Goal: Task Accomplishment & Management: Use online tool/utility

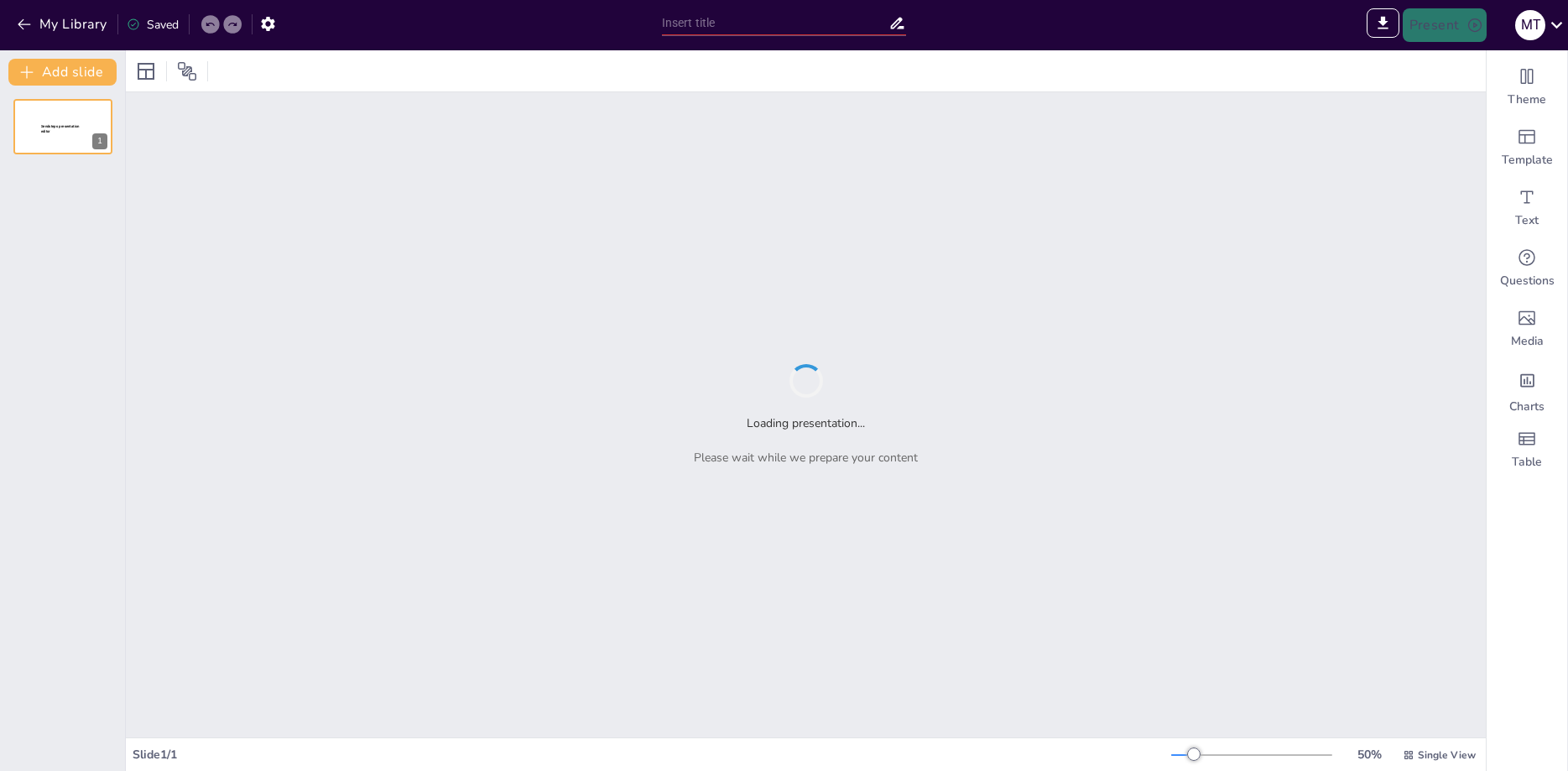
type input "Büromanagment im Alltag"
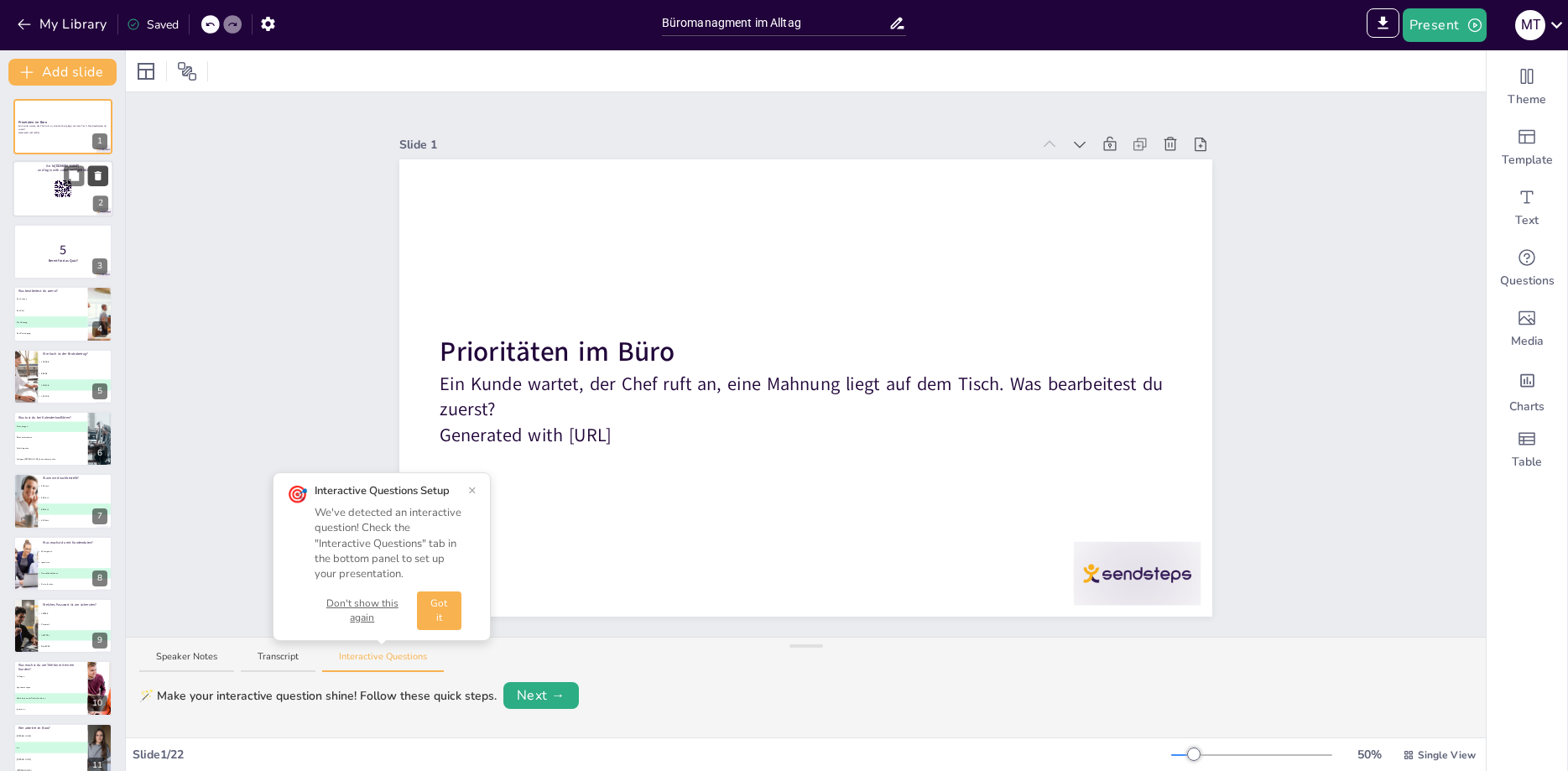
click at [99, 184] on button at bounding box center [98, 175] width 20 height 20
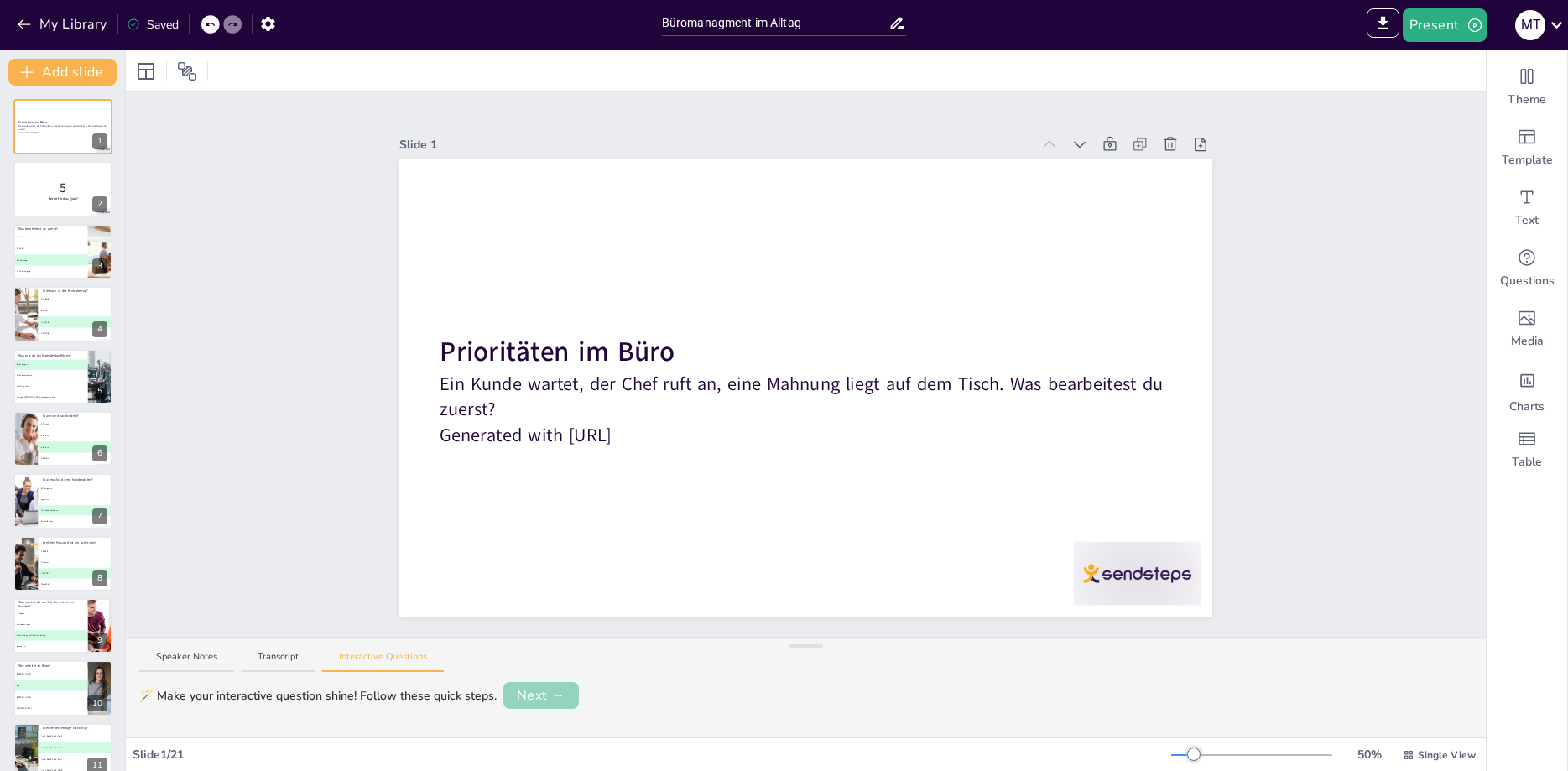
click at [545, 697] on button "Next →" at bounding box center [542, 695] width 76 height 27
click at [613, 694] on button "Next →" at bounding box center [603, 695] width 69 height 24
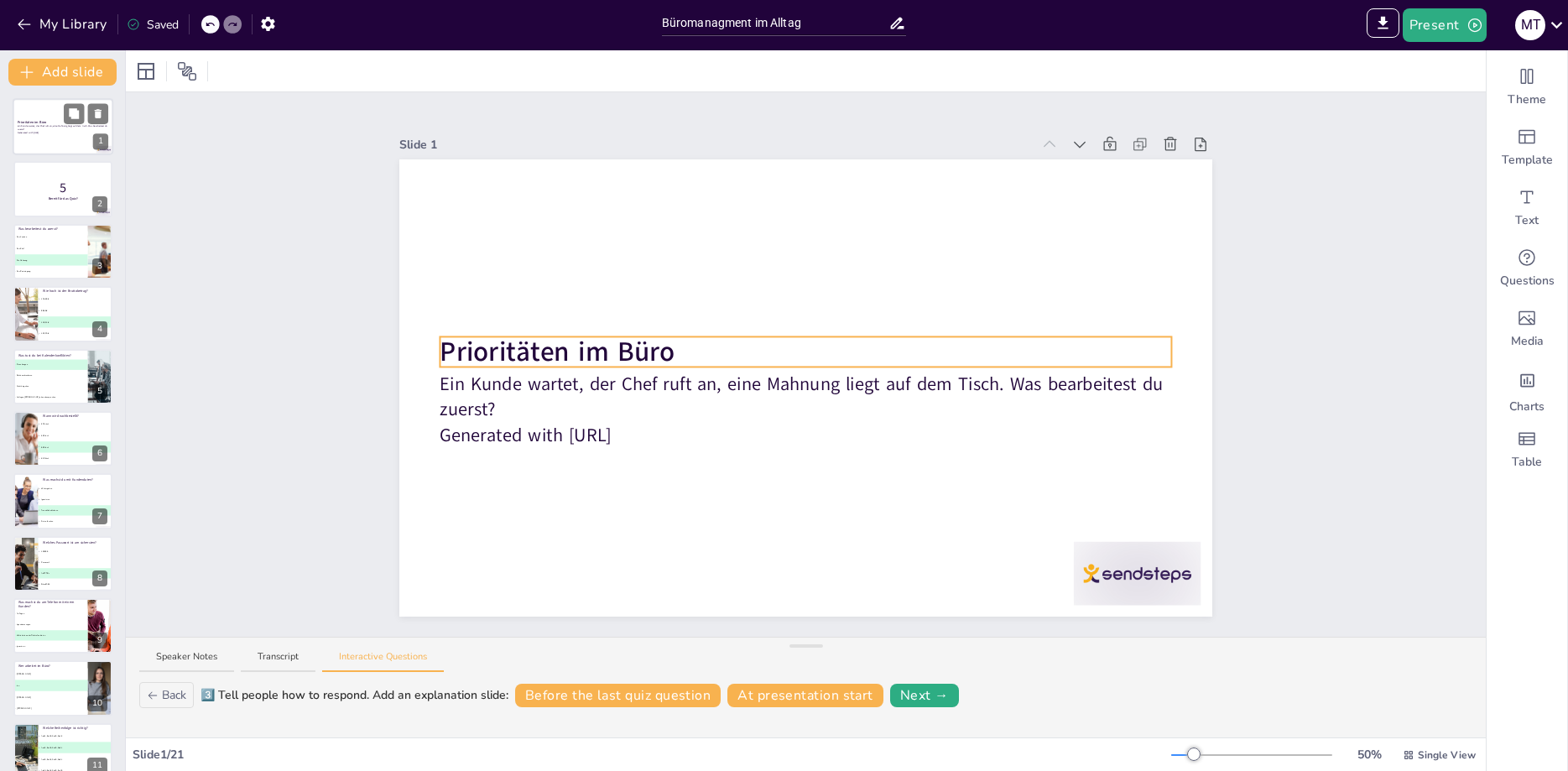
click at [32, 122] on strong "Prioritäten im Büro" at bounding box center [32, 121] width 29 height 4
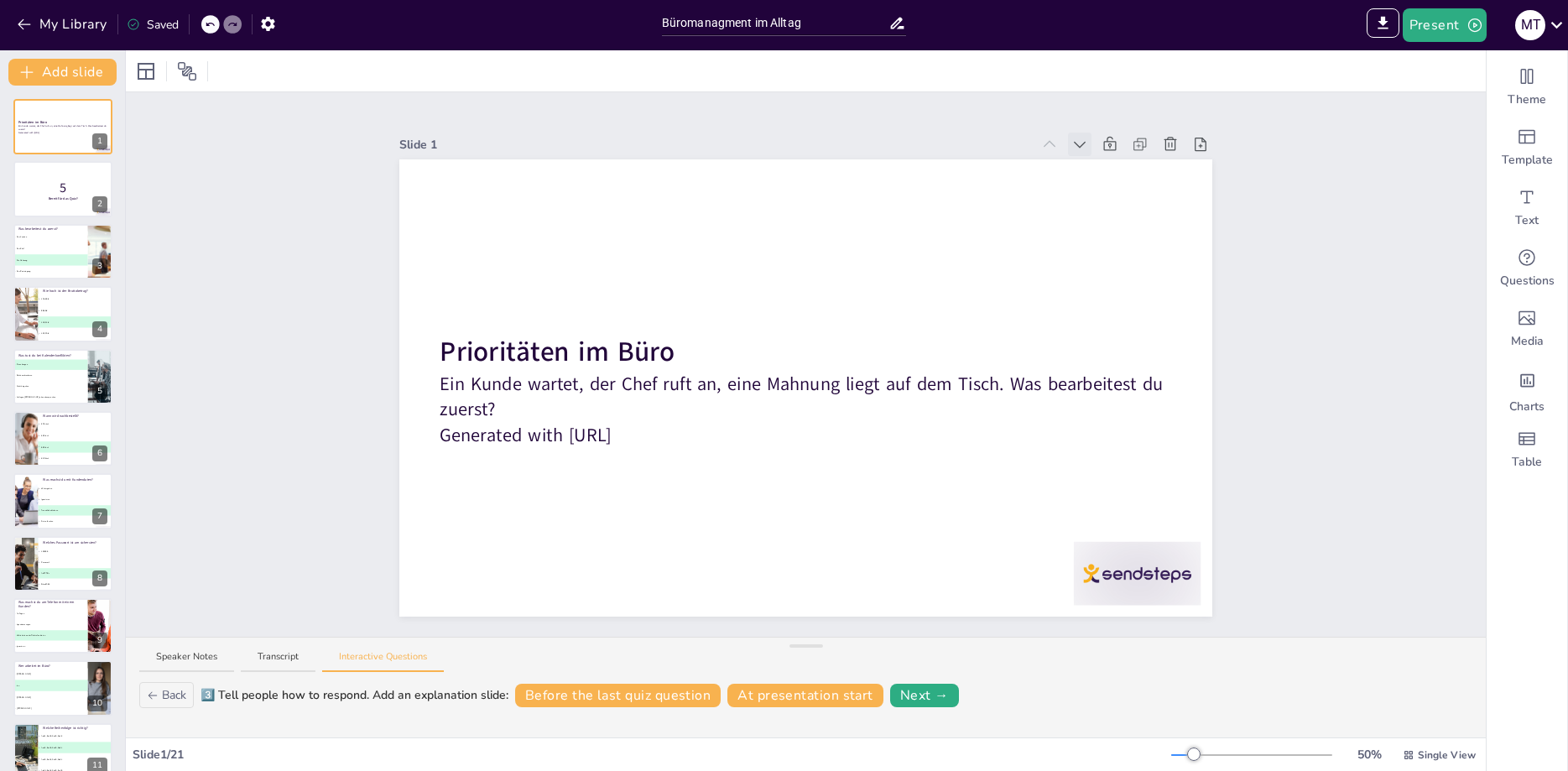
click at [1078, 141] on icon at bounding box center [1079, 144] width 17 height 17
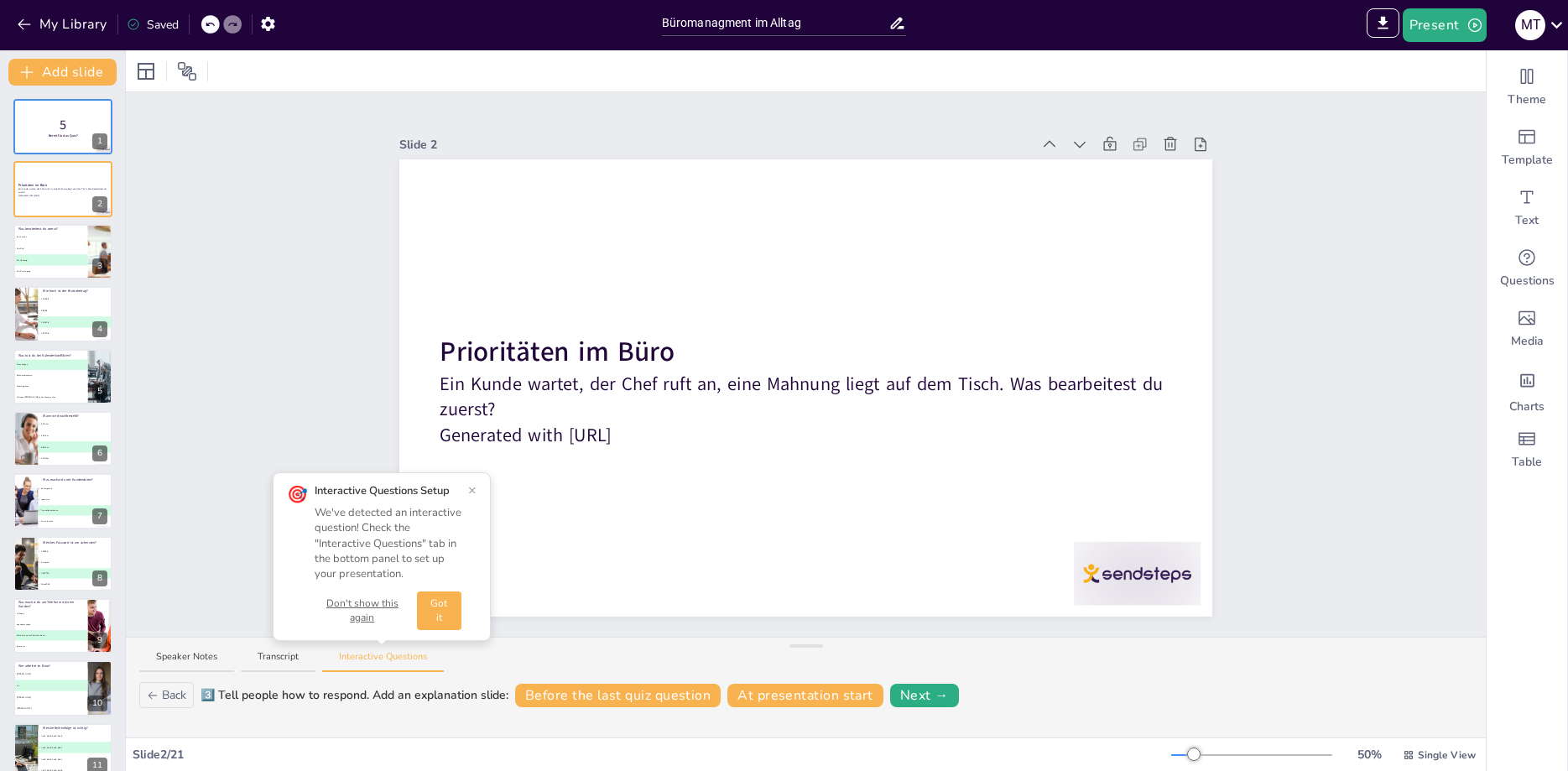
click at [159, 693] on button "Back" at bounding box center [166, 694] width 54 height 26
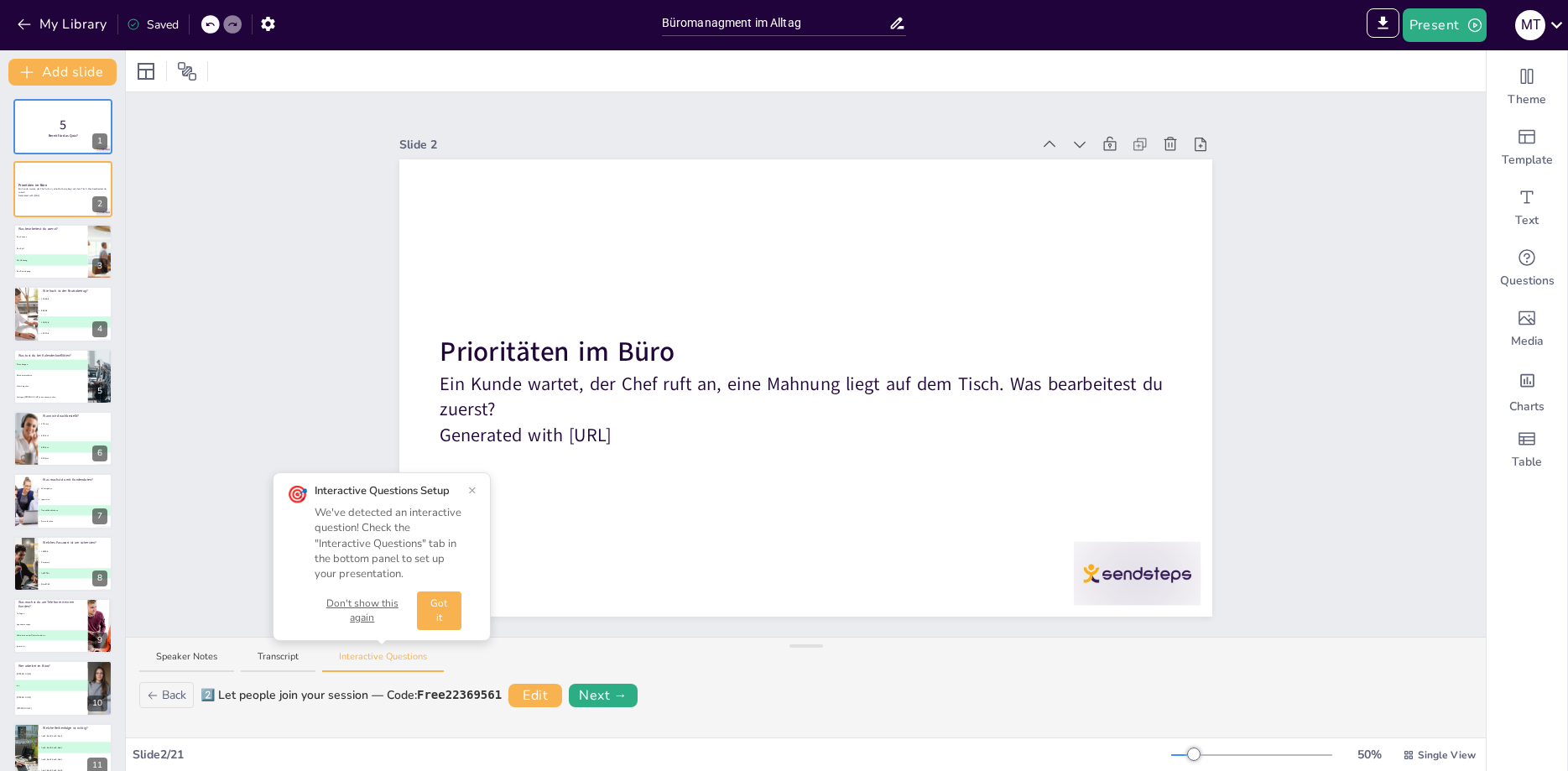
click at [159, 693] on button "Back" at bounding box center [166, 694] width 54 height 26
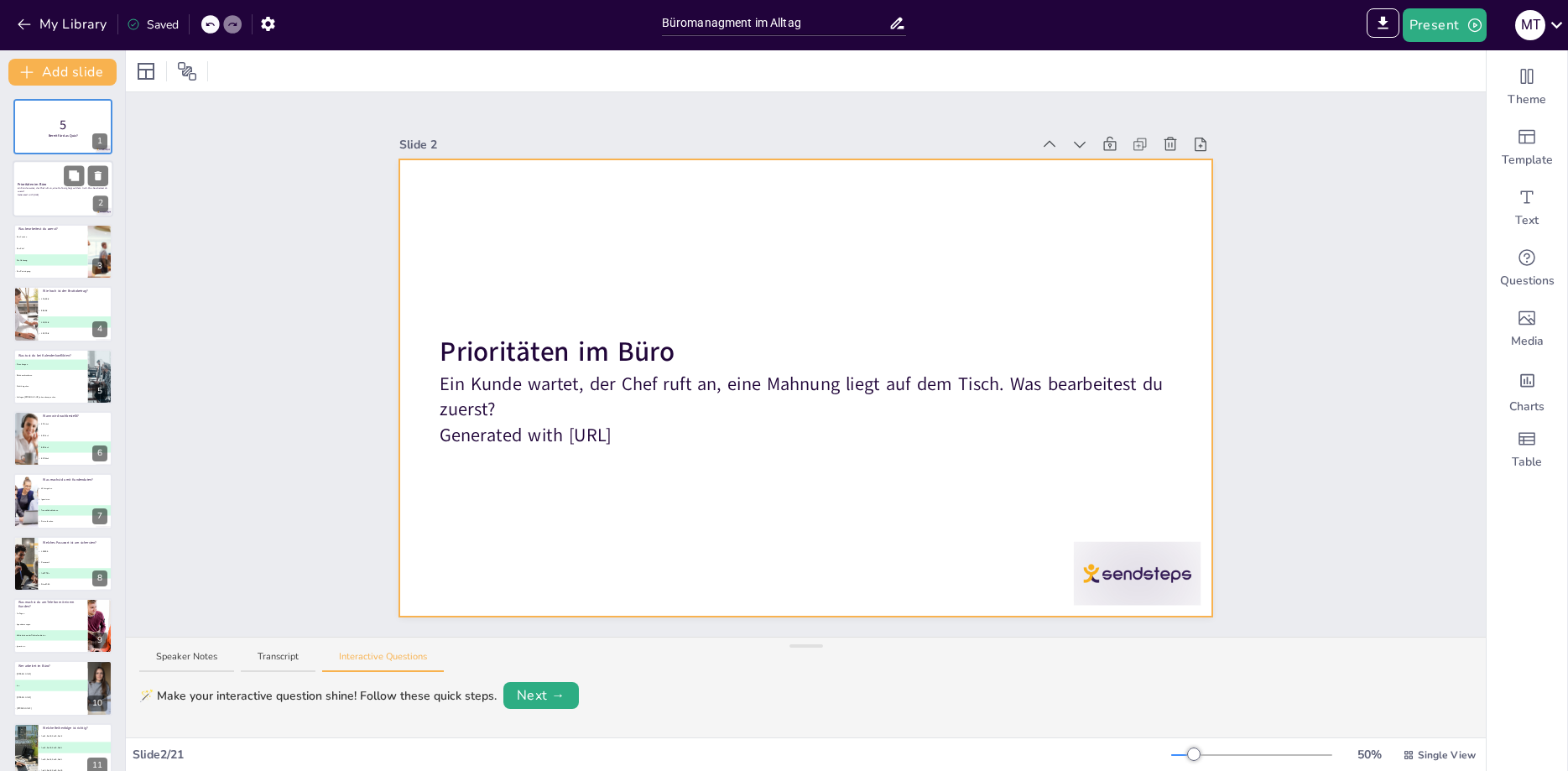
click at [39, 177] on div at bounding box center [63, 190] width 101 height 57
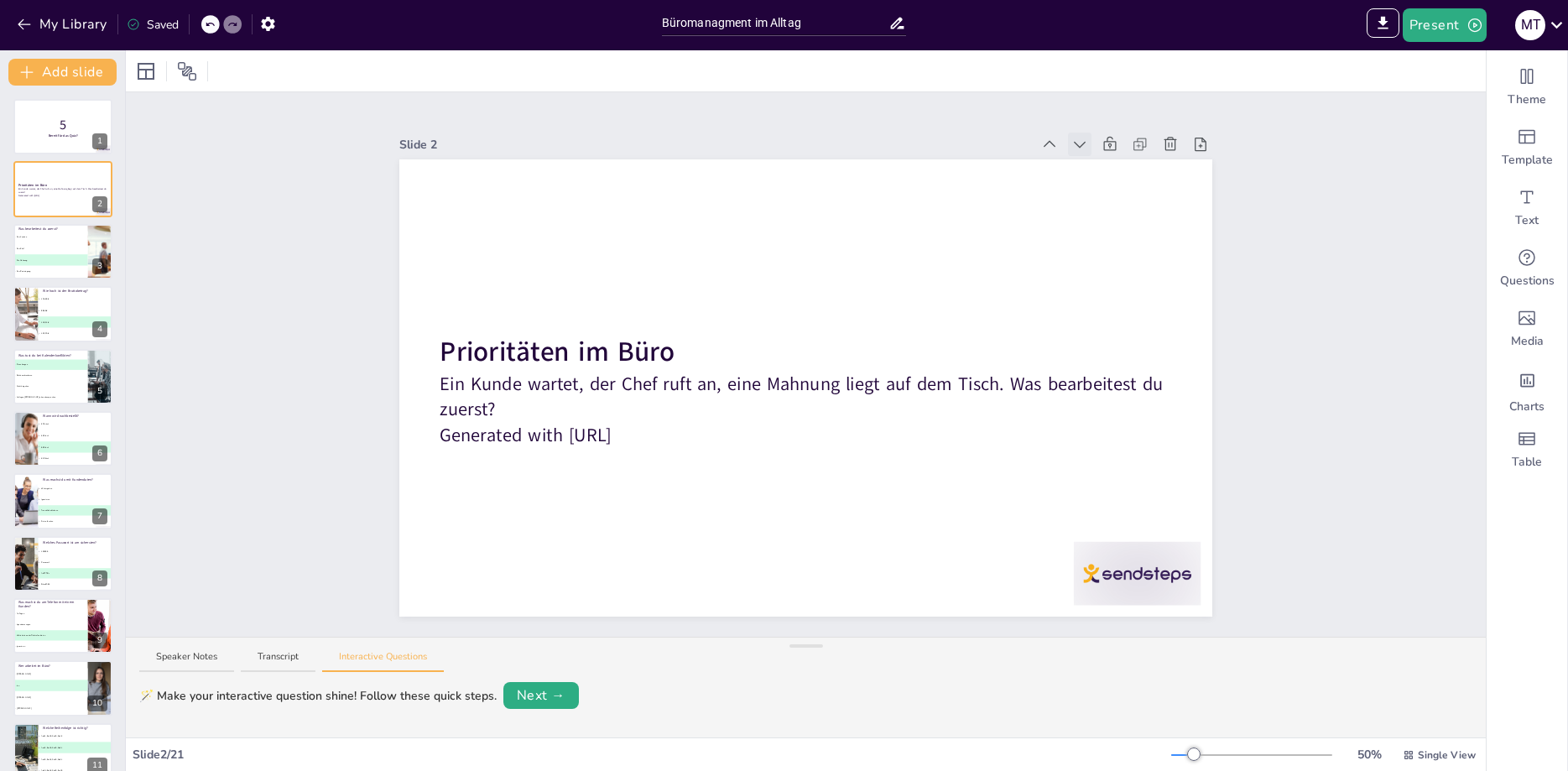
click at [1077, 145] on icon at bounding box center [1079, 144] width 17 height 17
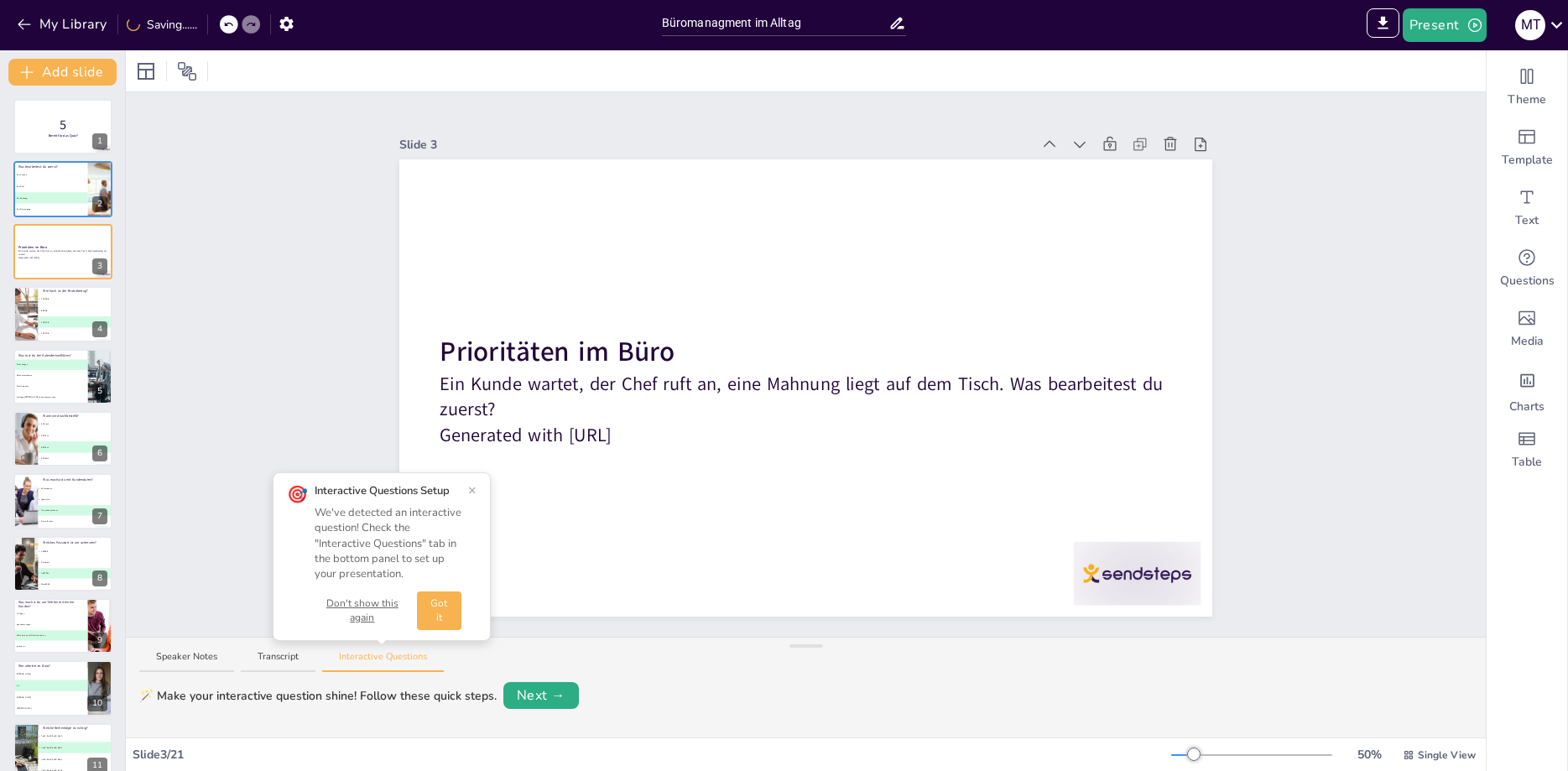
click at [1077, 145] on icon at bounding box center [1079, 144] width 17 height 17
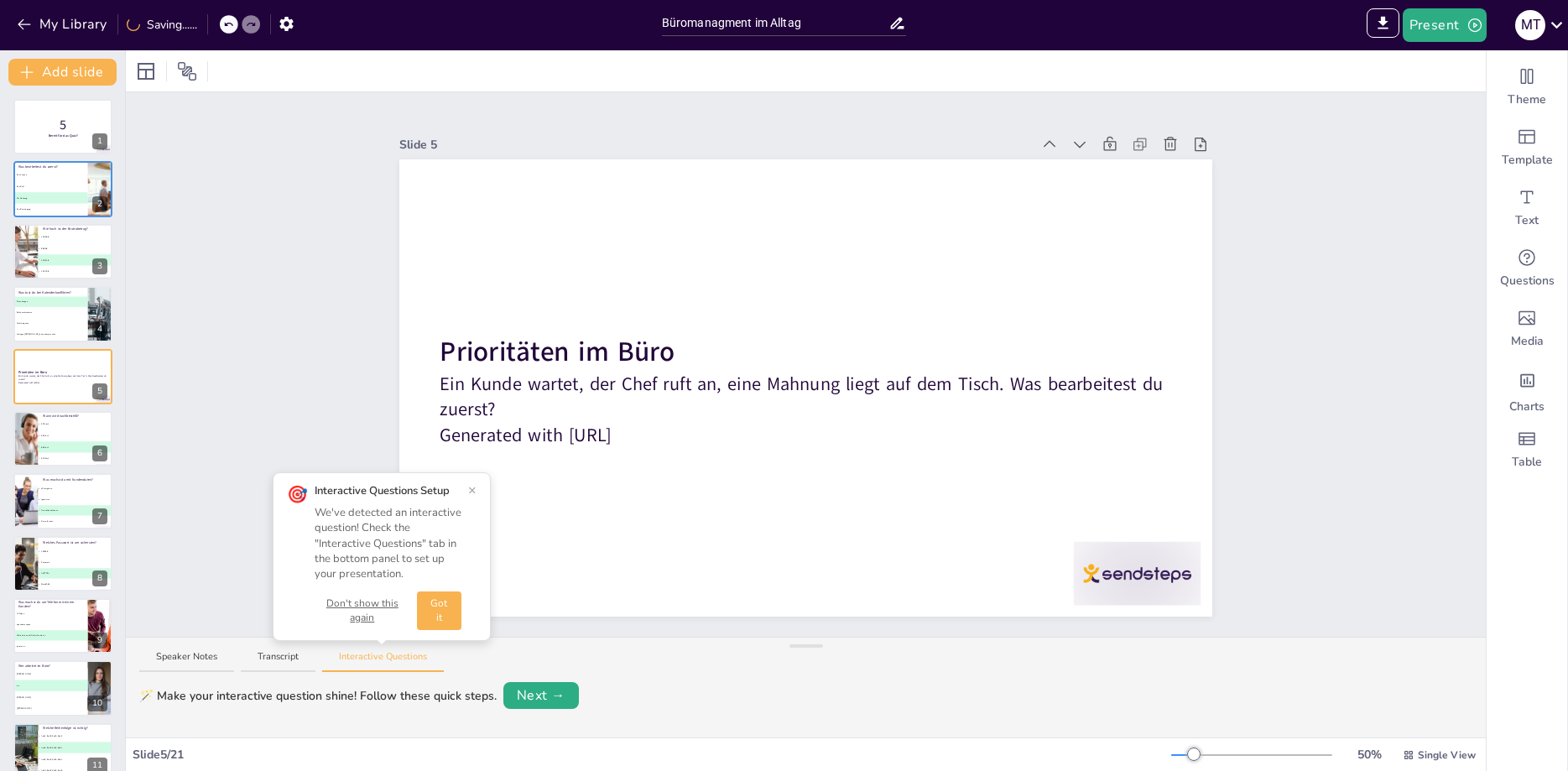
click at [1077, 145] on icon at bounding box center [1079, 144] width 17 height 17
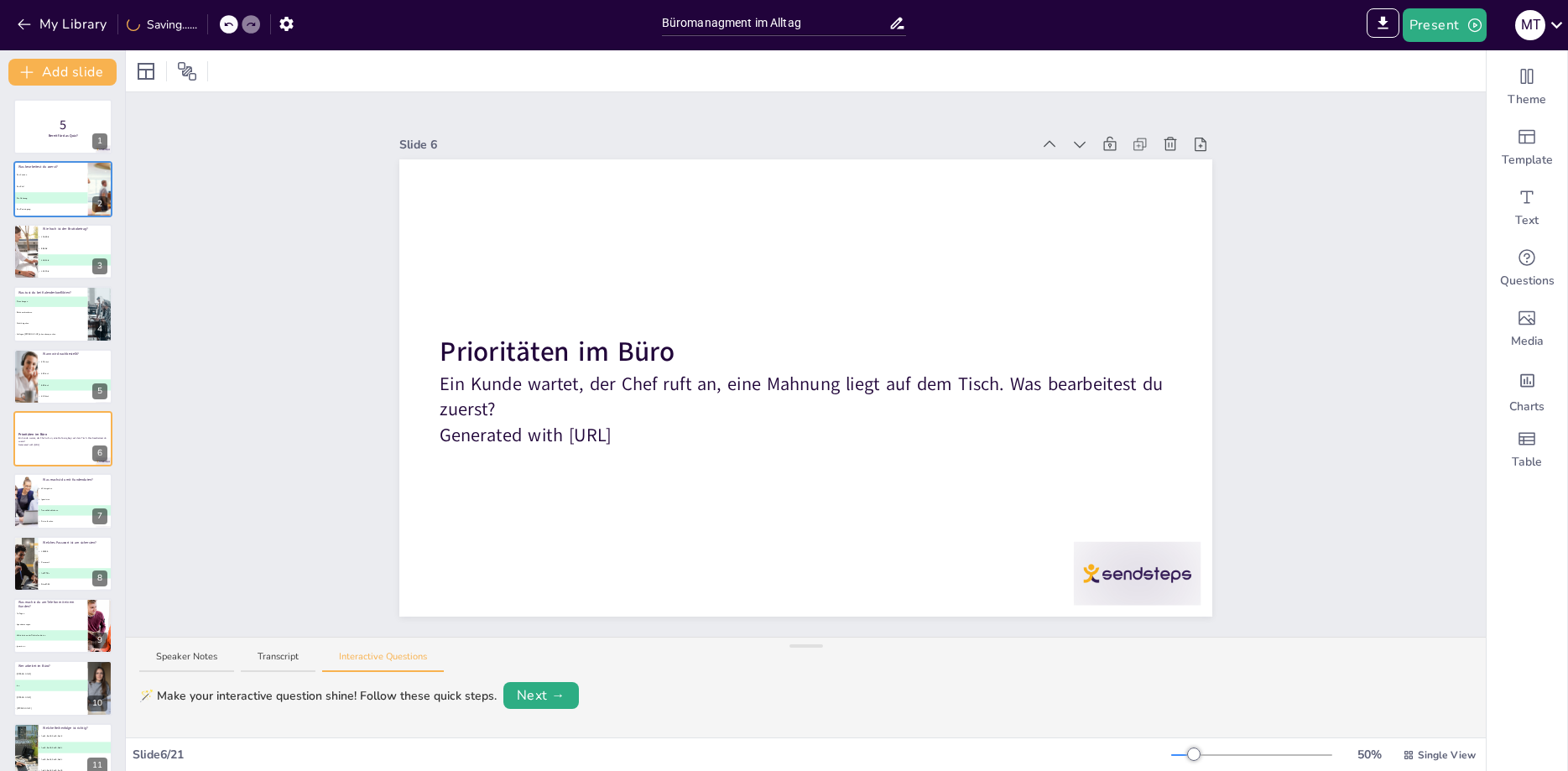
click at [238, 186] on div "Slide 1 5 Bereit für das Quiz? Slide 2 Was bearbeitest du zuerst? A Den Kunden …" at bounding box center [805, 364] width 1359 height 544
click at [42, 187] on li "B Den Chef" at bounding box center [50, 186] width 76 height 11
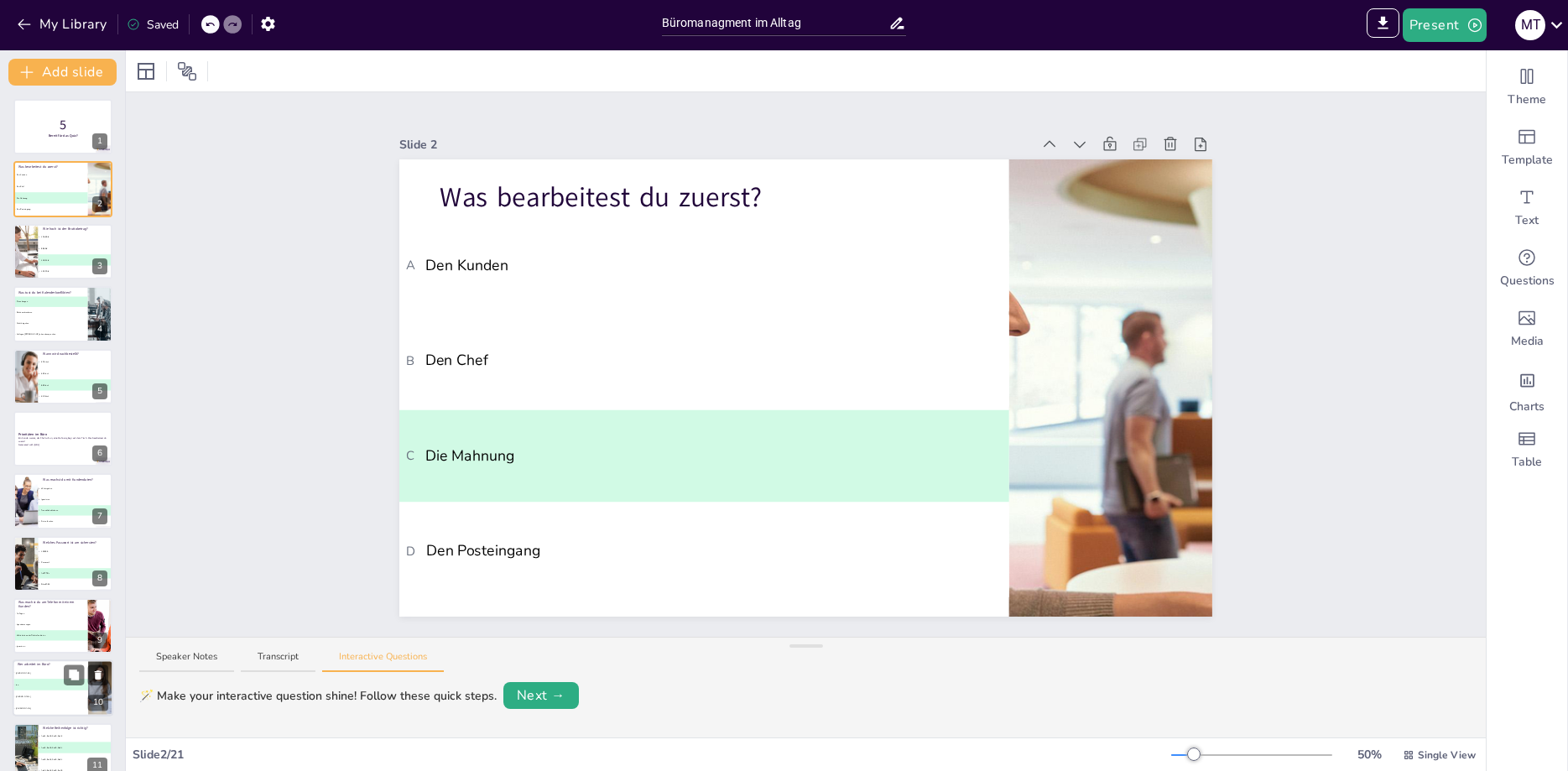
click at [53, 685] on span "B Jan" at bounding box center [50, 685] width 74 height 3
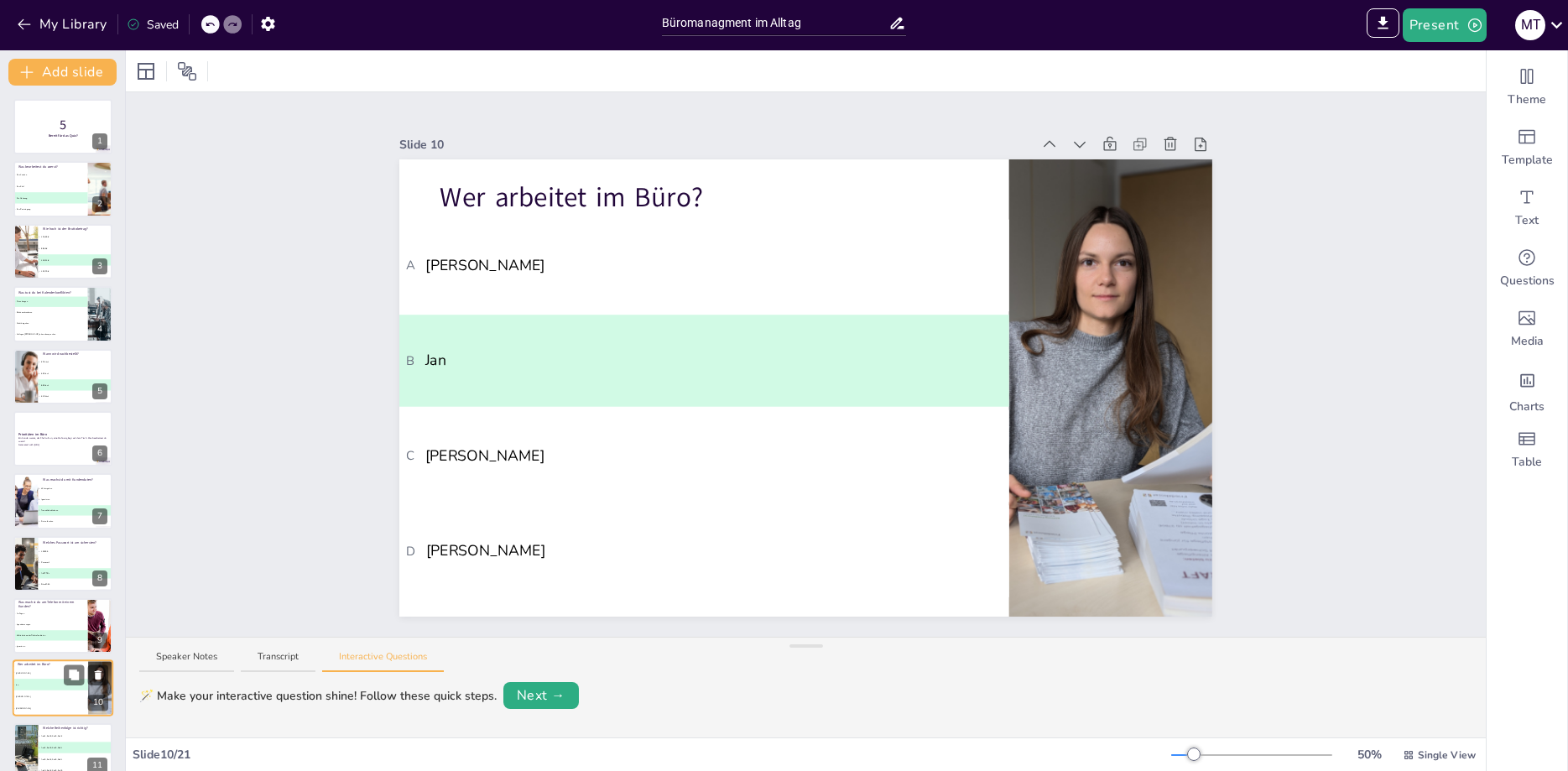
scroll to position [260, 0]
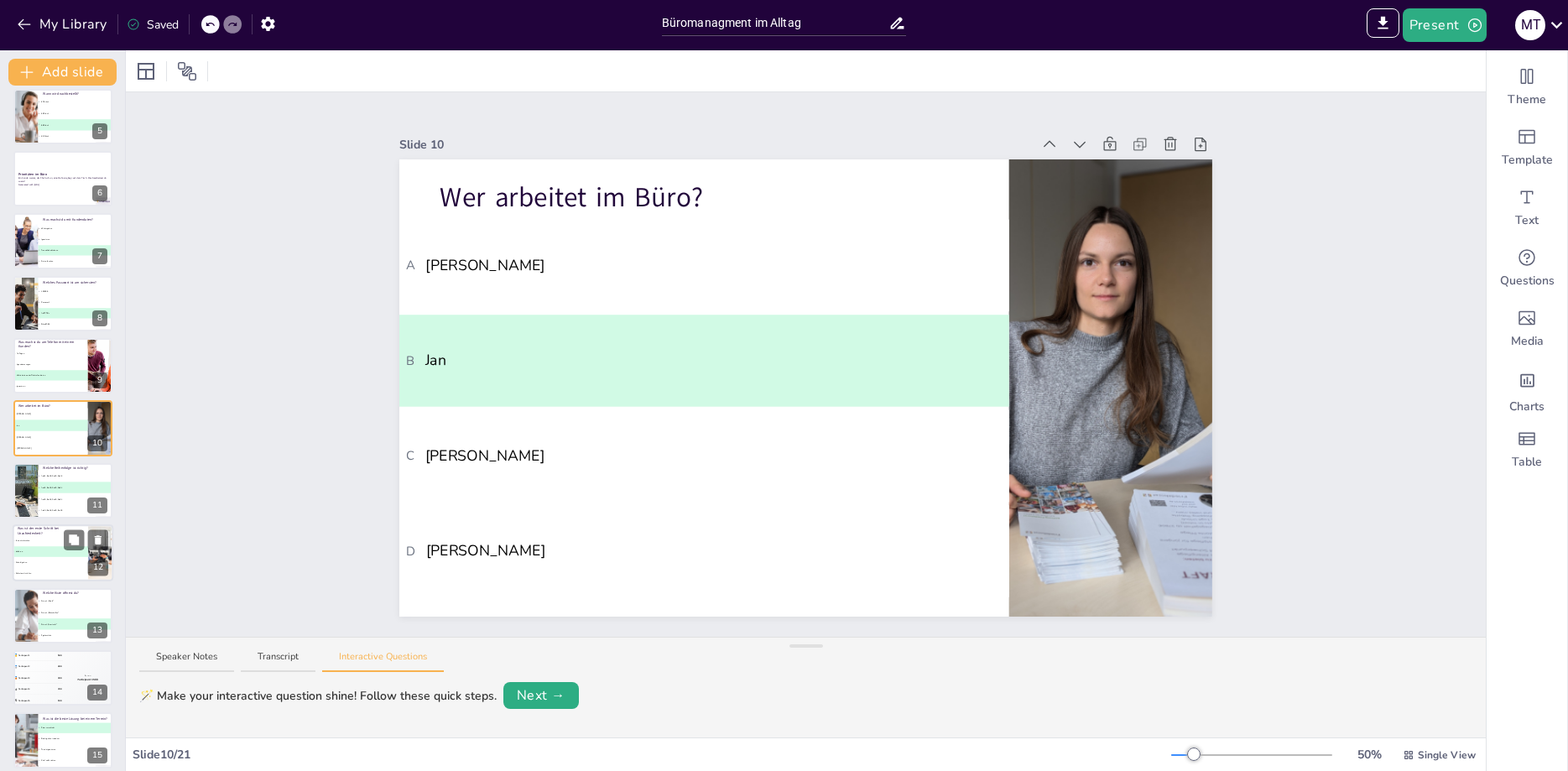
click at [46, 558] on li "C Schuld geben" at bounding box center [50, 562] width 76 height 10
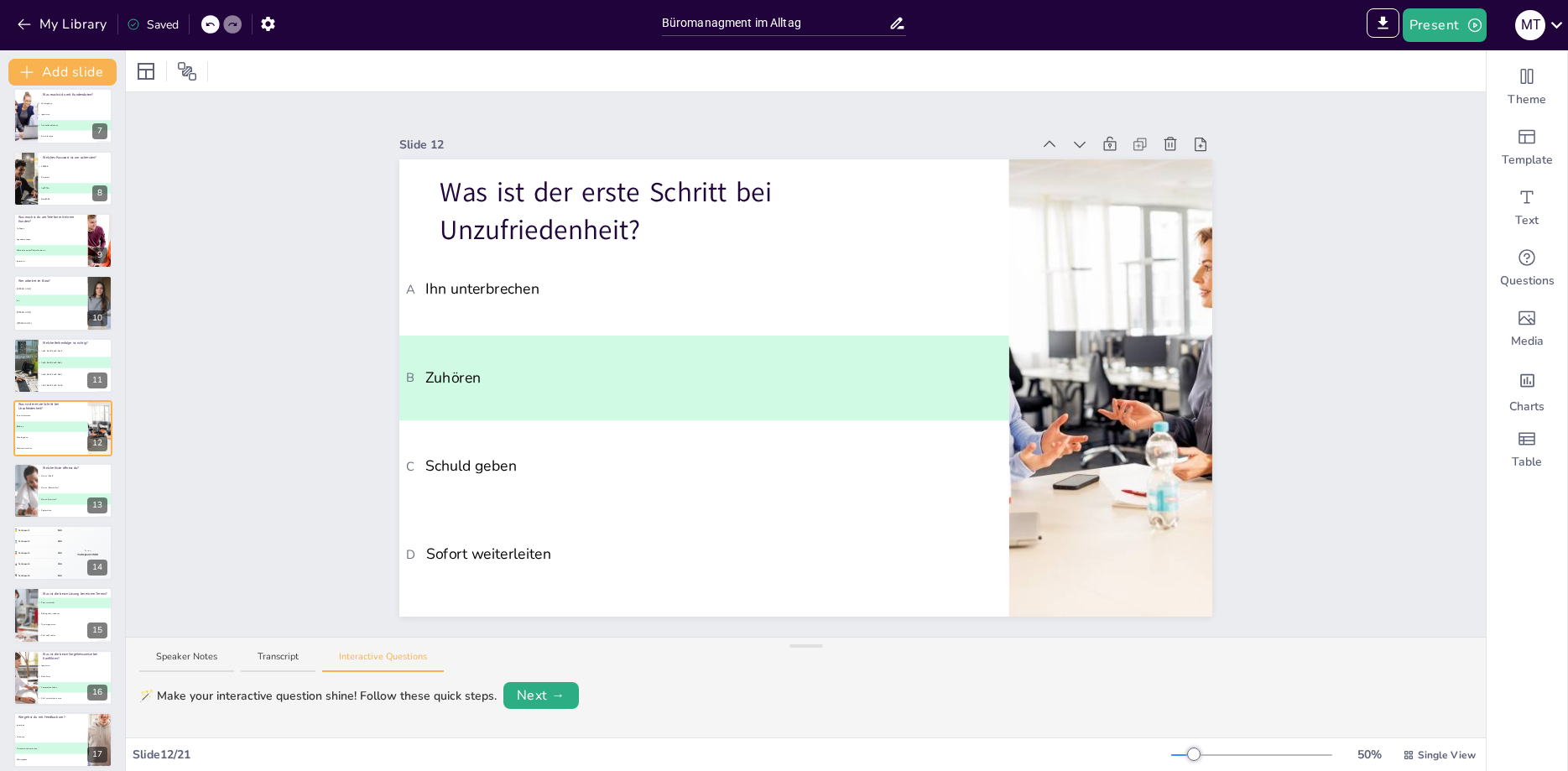
scroll to position [645, 0]
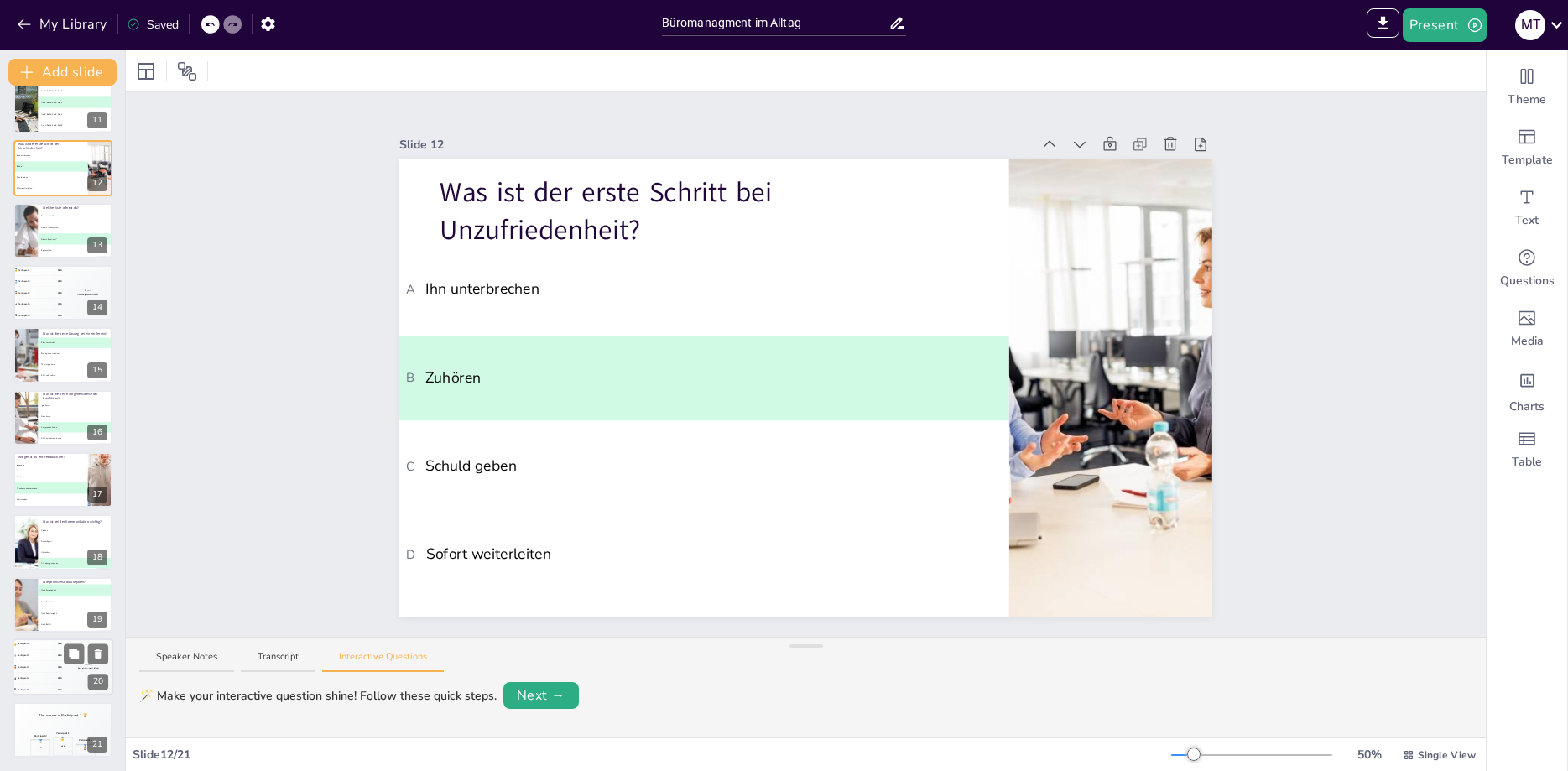
click at [43, 680] on div "4 Participant 4 200" at bounding box center [37, 677] width 50 height 10
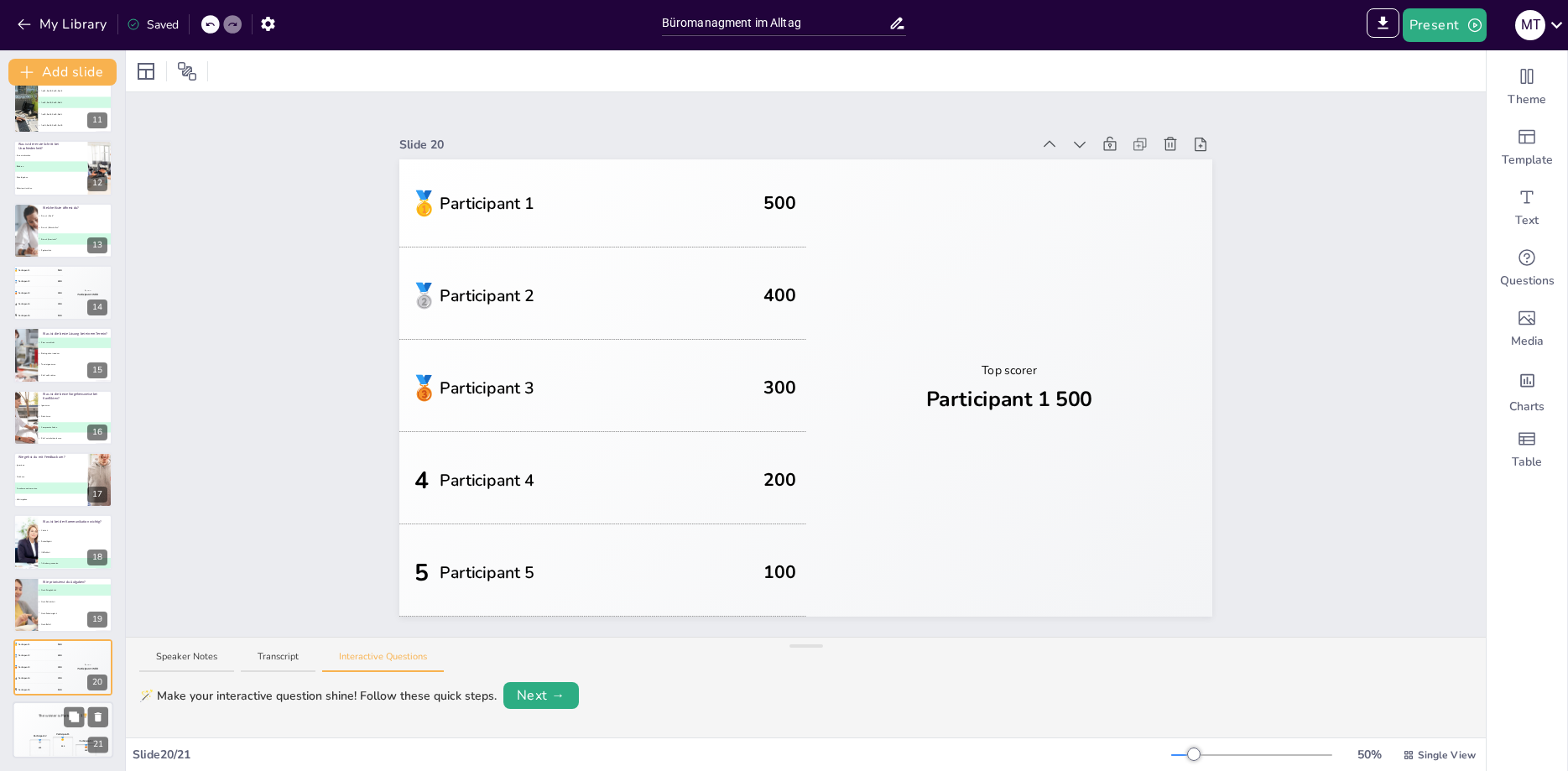
click at [40, 729] on div "The winner is Participant 1 🏆" at bounding box center [63, 715] width 101 height 28
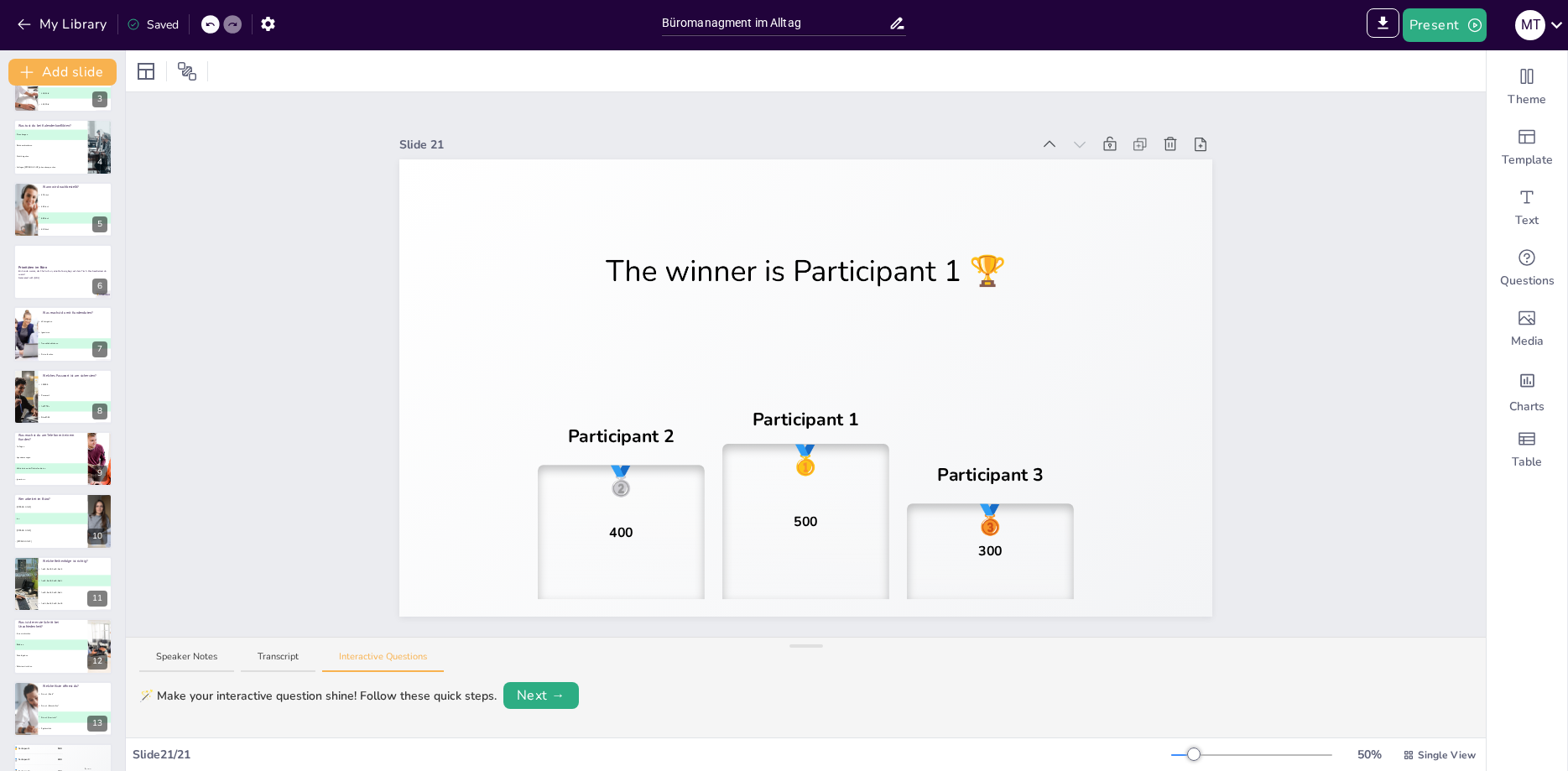
scroll to position [0, 0]
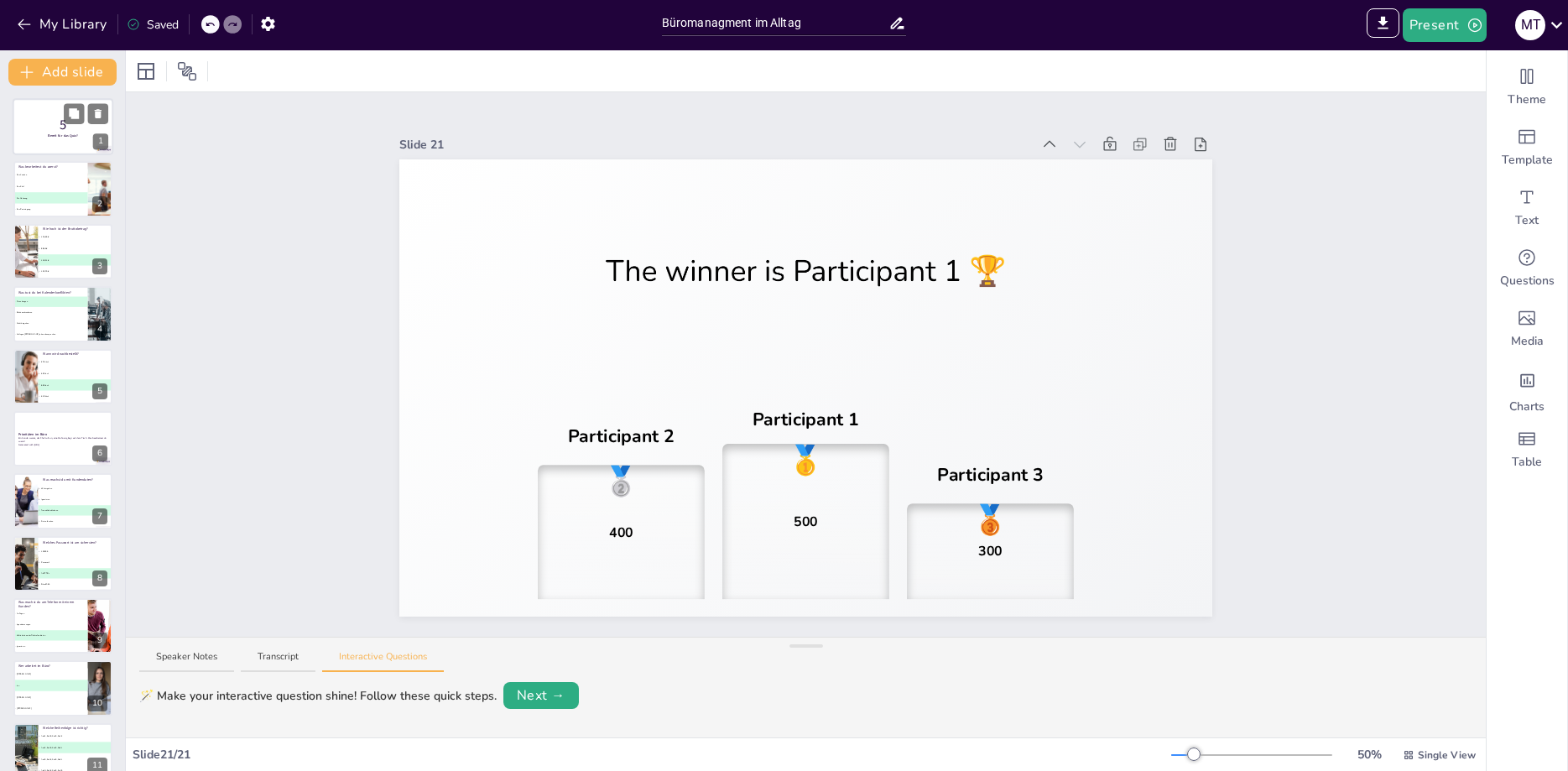
click at [46, 135] on p "Bereit für das Quiz?" at bounding box center [64, 136] width 91 height 5
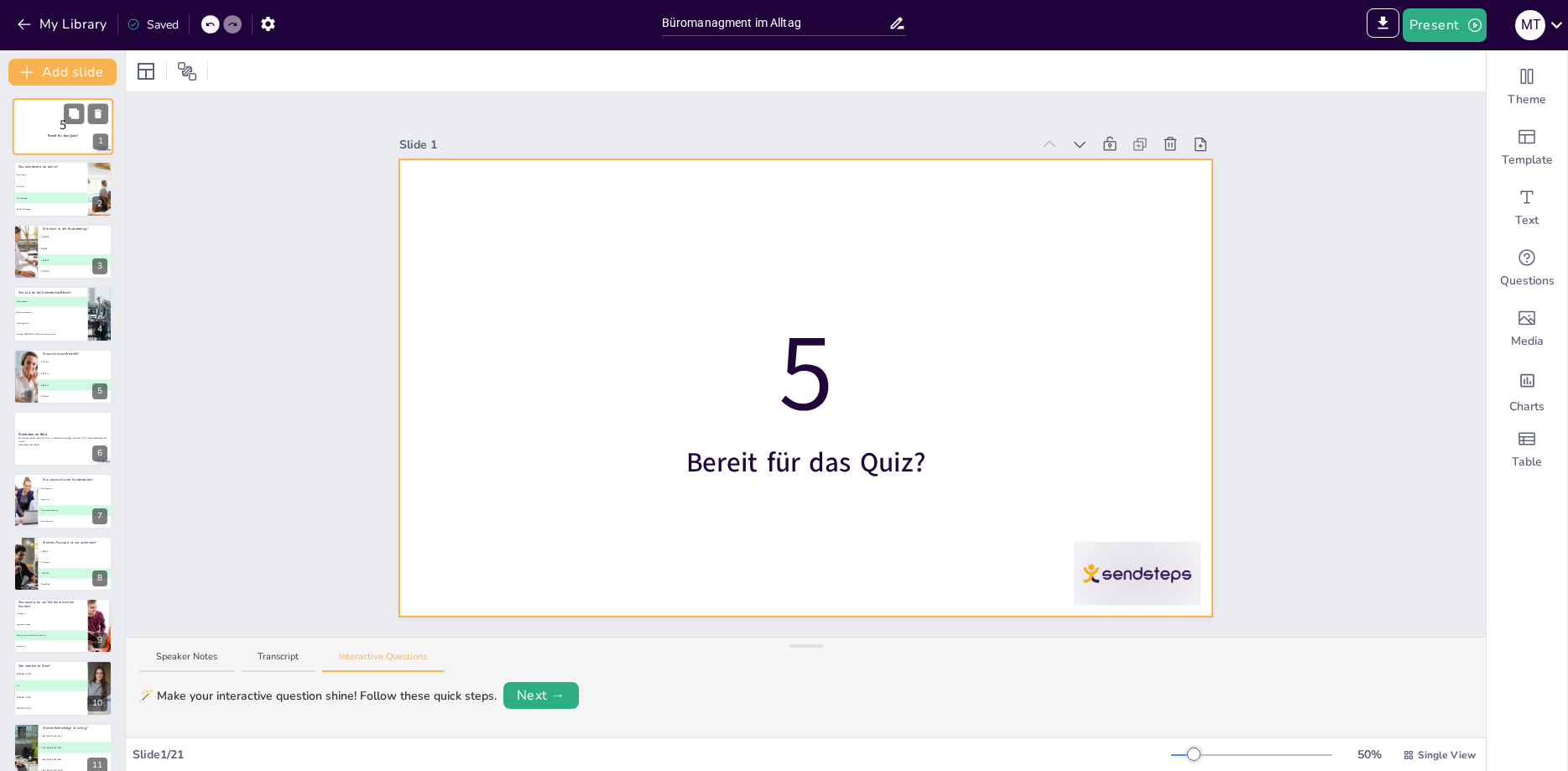
click at [55, 139] on div at bounding box center [63, 126] width 101 height 57
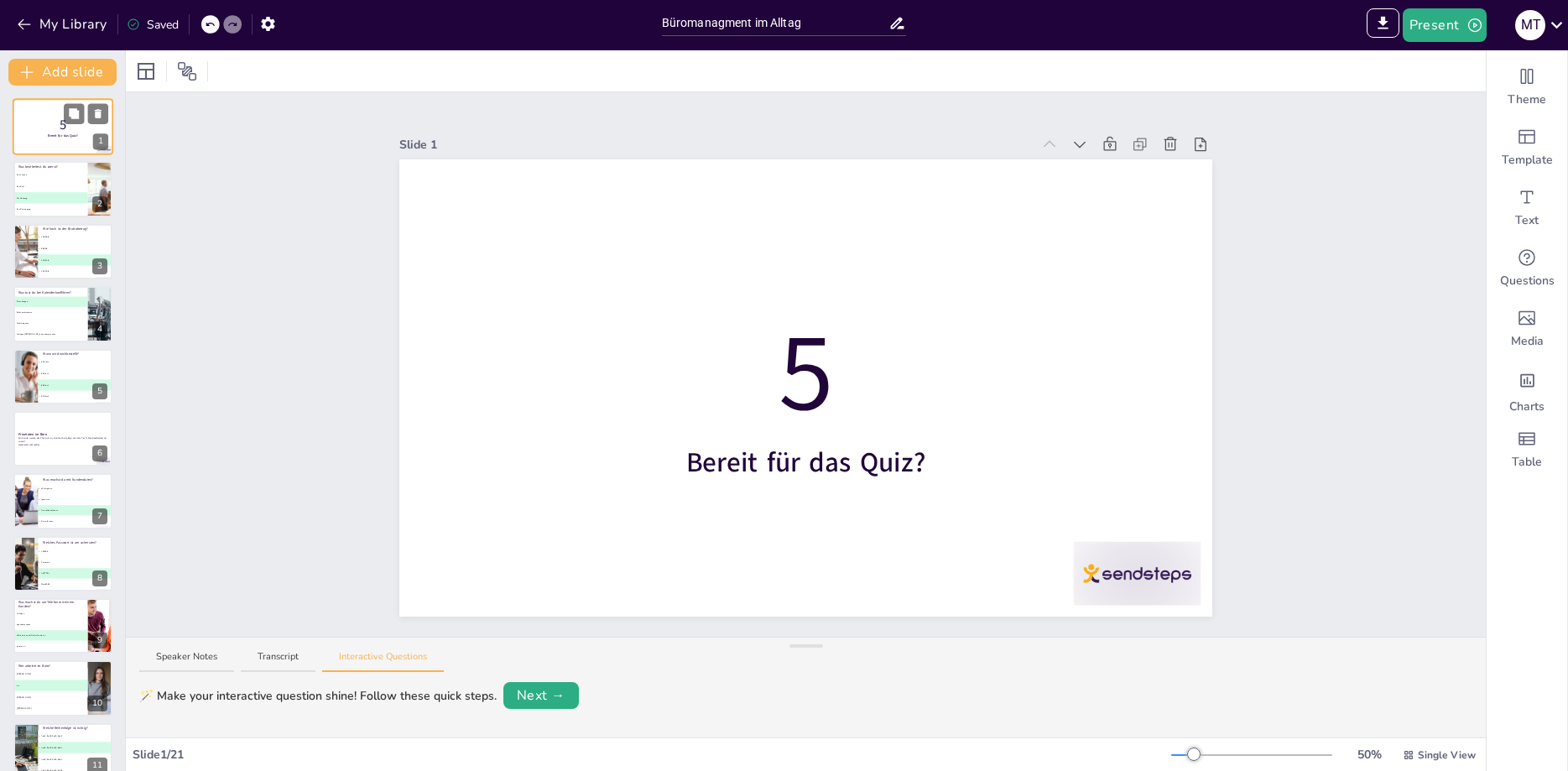
click at [55, 139] on div at bounding box center [63, 126] width 101 height 57
click at [57, 178] on li "A Den Kunden" at bounding box center [50, 174] width 76 height 11
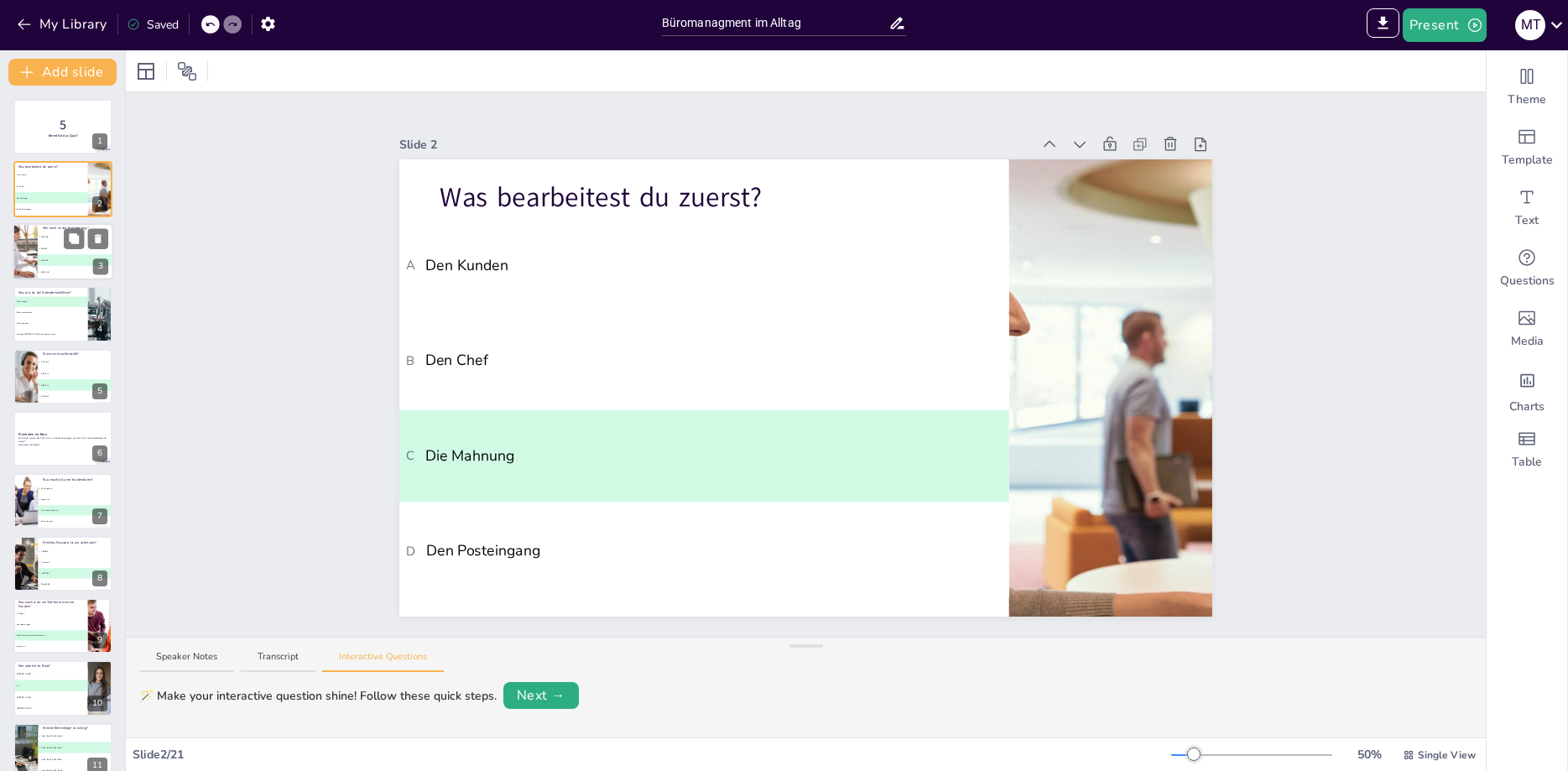
click at [56, 255] on li "C 118,31 €" at bounding box center [76, 260] width 76 height 11
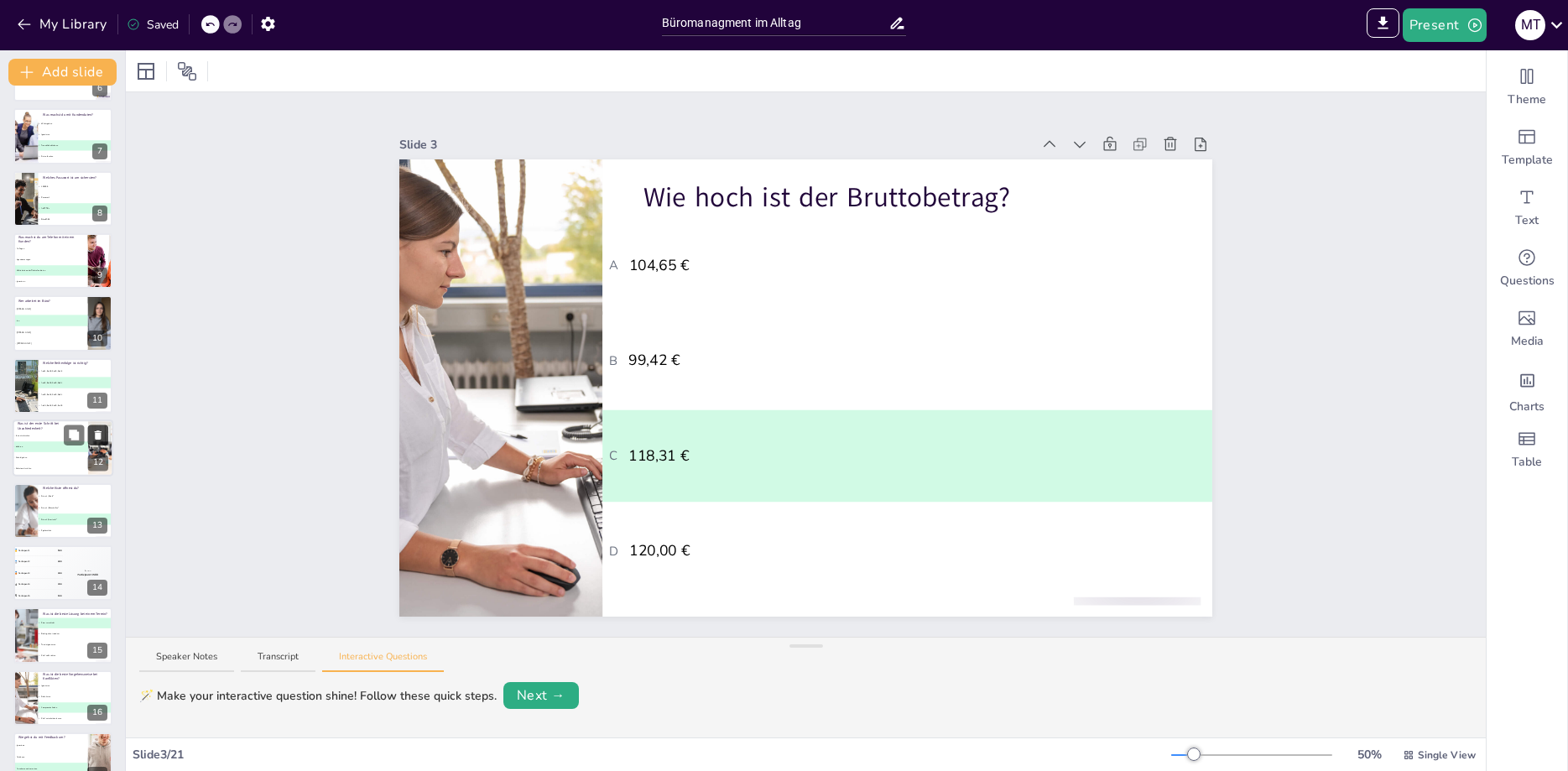
scroll to position [645, 0]
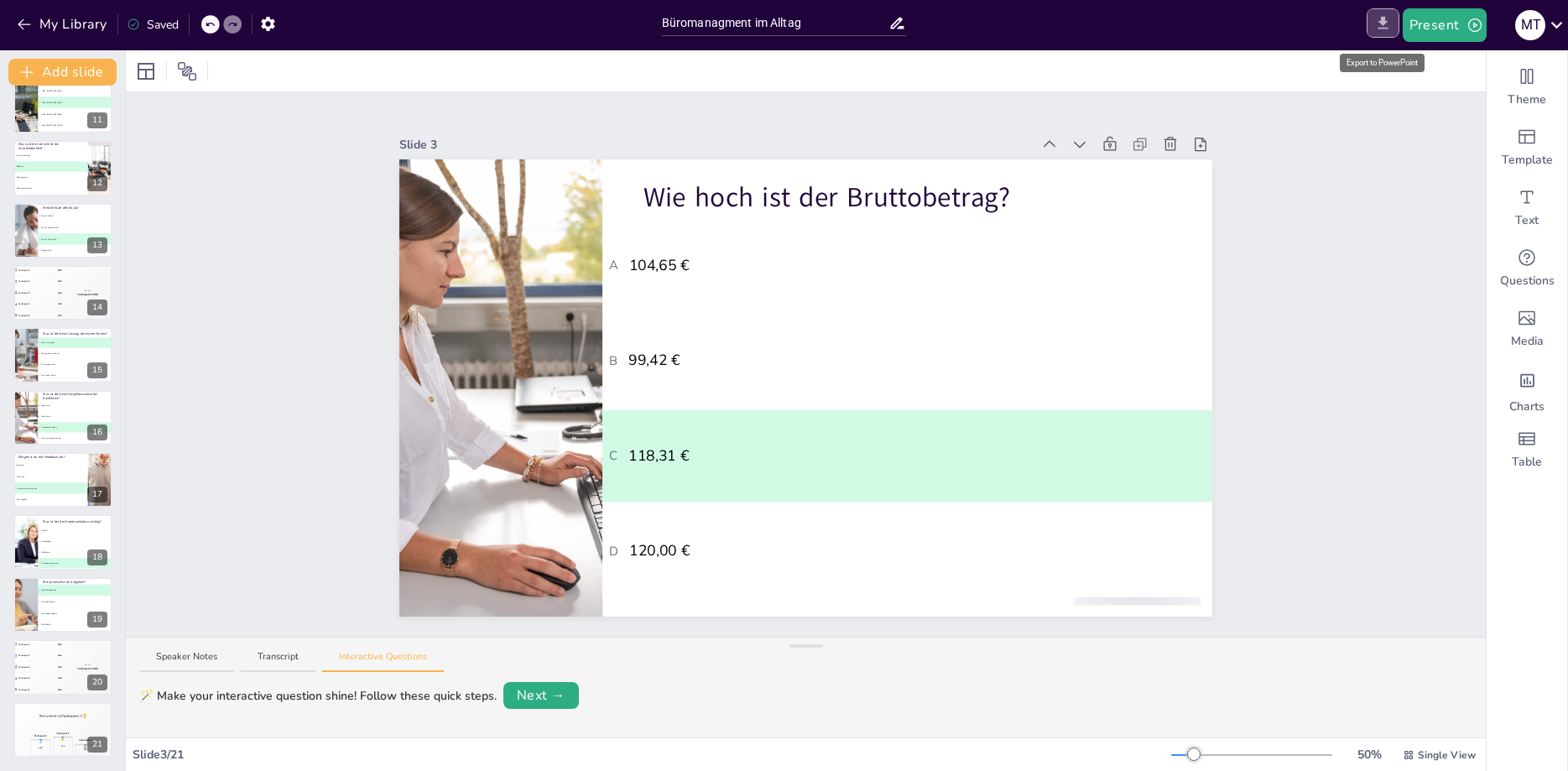
click at [1389, 18] on icon "Export to PowerPoint" at bounding box center [1382, 23] width 18 height 18
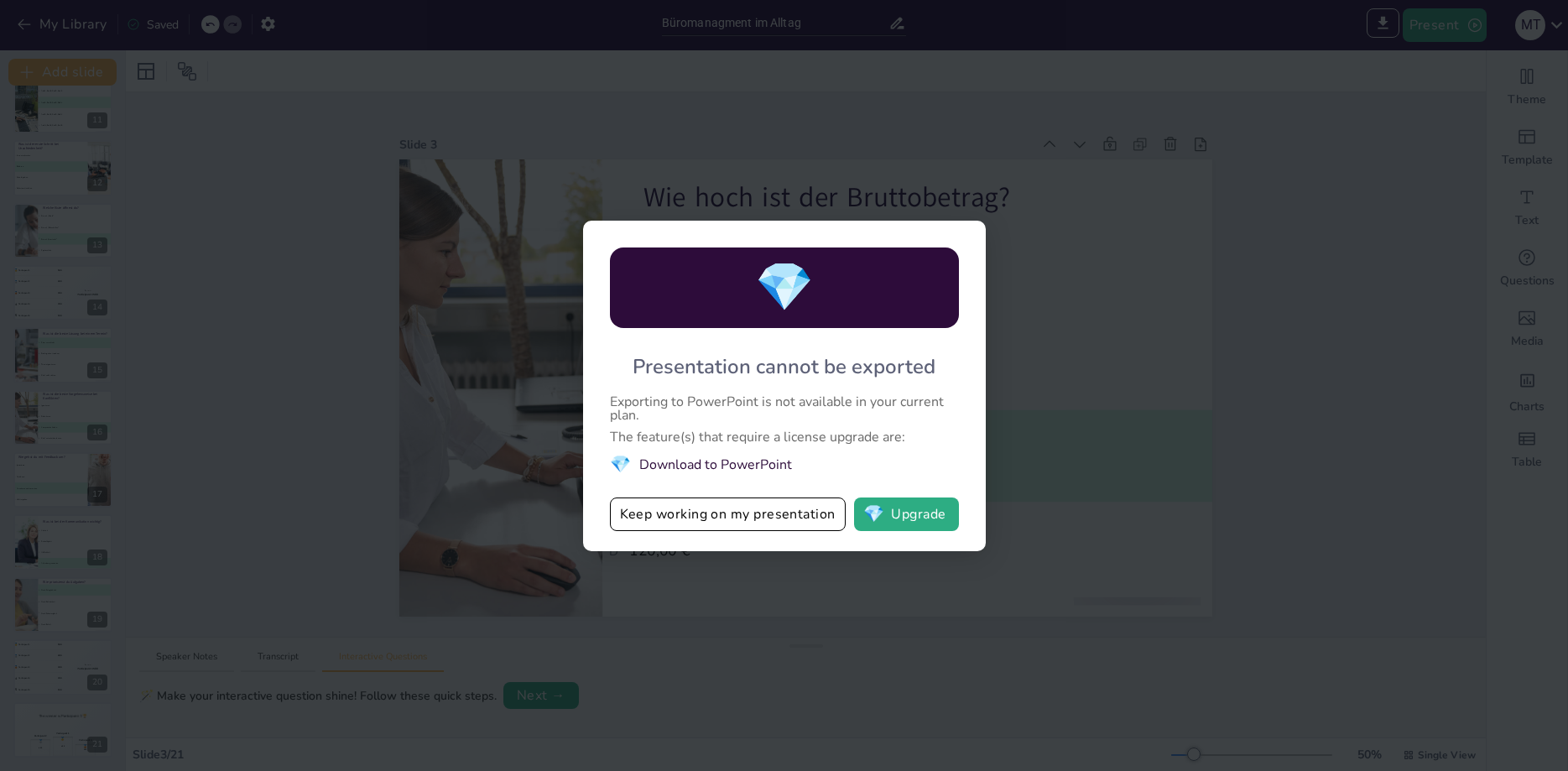
click at [714, 468] on li "💎 Download to PowerPoint" at bounding box center [784, 465] width 349 height 26
click at [715, 519] on button "Keep working on my presentation" at bounding box center [728, 513] width 235 height 33
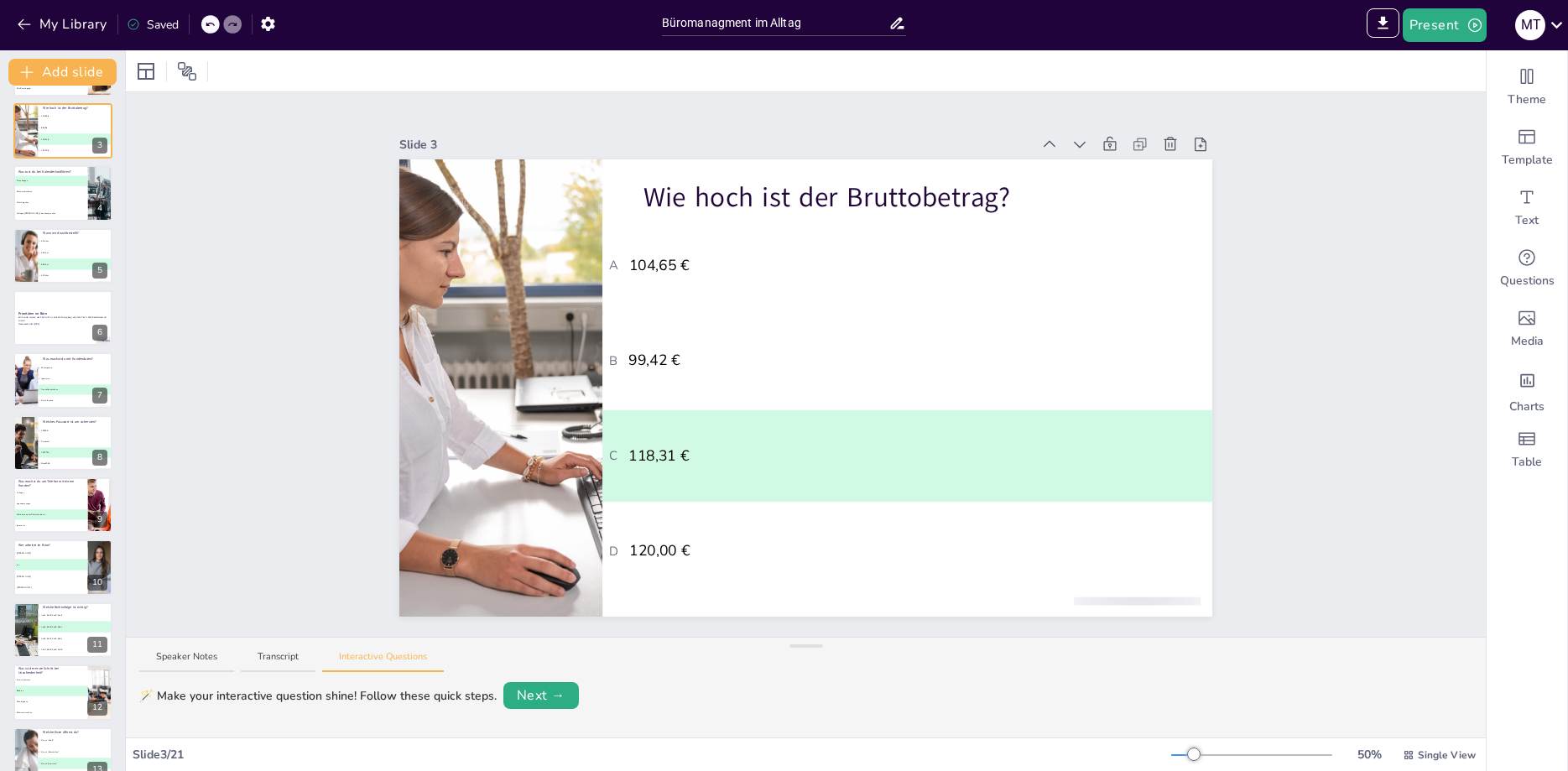
scroll to position [0, 0]
